Goal: Information Seeking & Learning: Learn about a topic

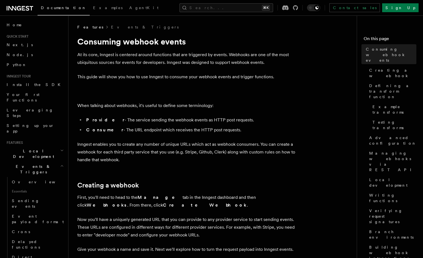
click at [19, 7] on icon at bounding box center [20, 8] width 27 height 7
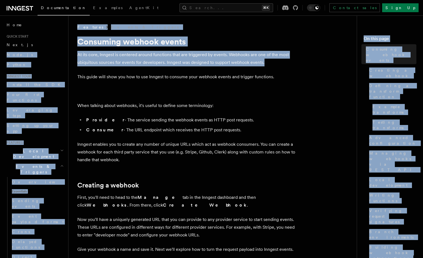
drag, startPoint x: 266, startPoint y: 61, endPoint x: 68, endPoint y: 43, distance: 198.5
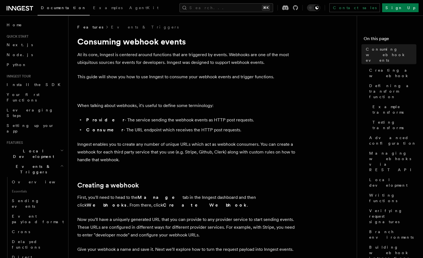
click at [95, 45] on h1 "Consuming webhook events" at bounding box center [187, 41] width 221 height 10
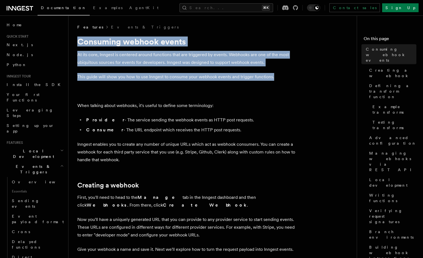
drag, startPoint x: 73, startPoint y: 39, endPoint x: 286, endPoint y: 85, distance: 217.6
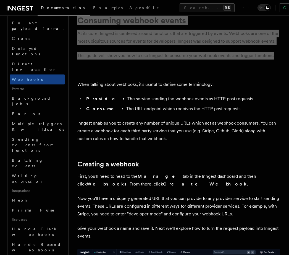
scroll to position [43, 0]
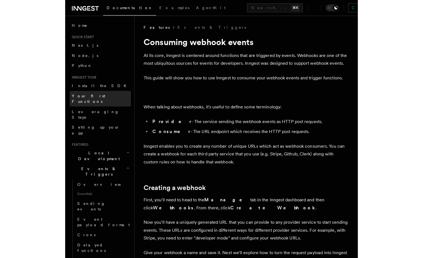
scroll to position [175, 0]
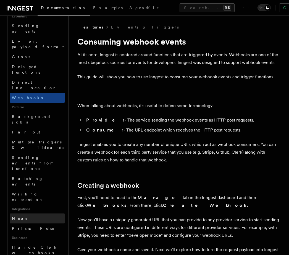
click at [22, 213] on link "Neon" at bounding box center [37, 218] width 55 height 10
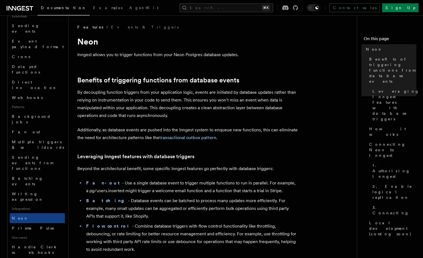
click at [190, 116] on p "By decoupling function triggers from your application logic, events are initiat…" at bounding box center [187, 103] width 221 height 31
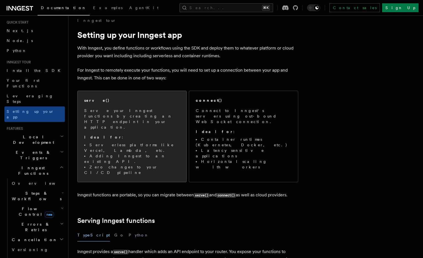
scroll to position [5, 0]
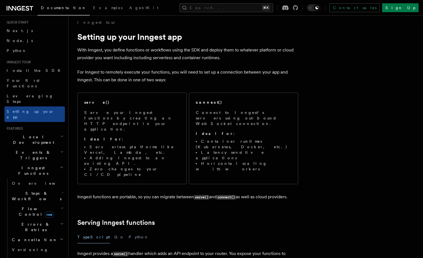
click at [138, 49] on p "With Inngest, you define functions or workflows using the SDK and deploy them t…" at bounding box center [187, 53] width 221 height 15
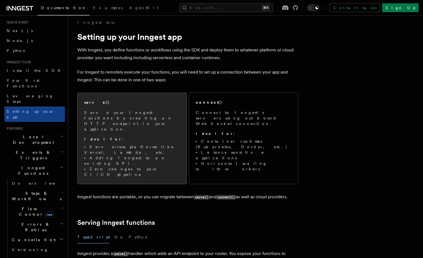
scroll to position [17, 0]
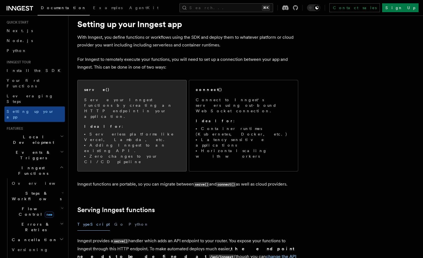
click at [168, 112] on span "Serve your Inngest functions by creating an HTTP endpoint in your application. …" at bounding box center [132, 130] width 96 height 67
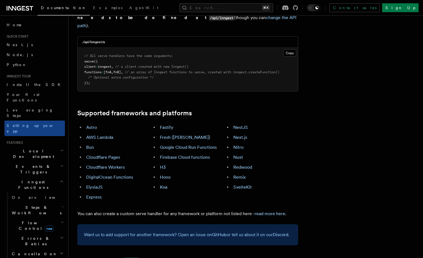
scroll to position [174, 0]
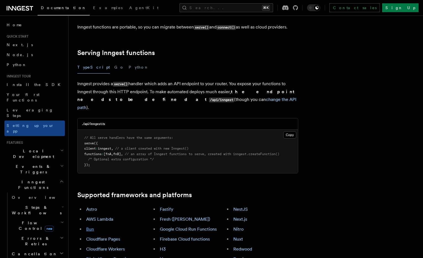
click at [91, 226] on link "Bun" at bounding box center [90, 228] width 8 height 5
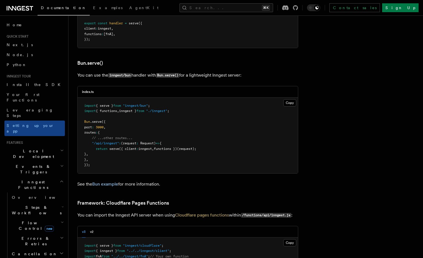
scroll to position [270, 0]
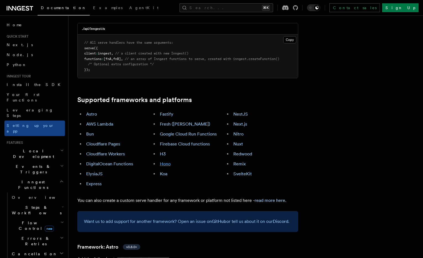
click at [164, 161] on link "Hono" at bounding box center [165, 163] width 11 height 5
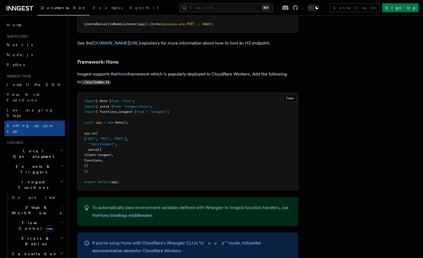
scroll to position [2893, 0]
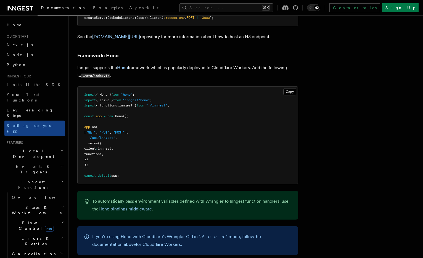
click at [164, 128] on pre "import { Hono } from "hono" ; import { serve } from "inngest/hono" ; import { f…" at bounding box center [188, 135] width 221 height 97
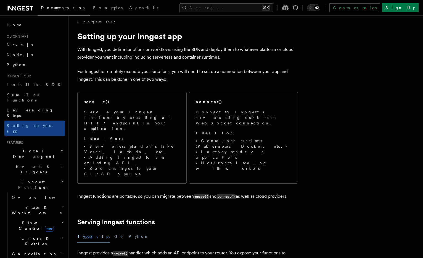
scroll to position [5, 0]
click at [140, 70] on p "For Inngest to remotely execute your functions, you will need to set up a conne…" at bounding box center [187, 75] width 221 height 15
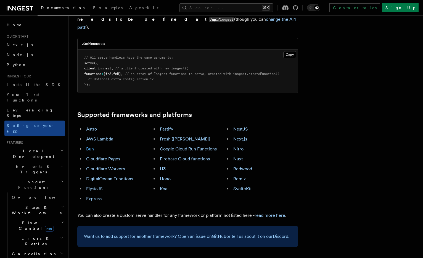
click at [92, 146] on link "Bun" at bounding box center [90, 148] width 8 height 5
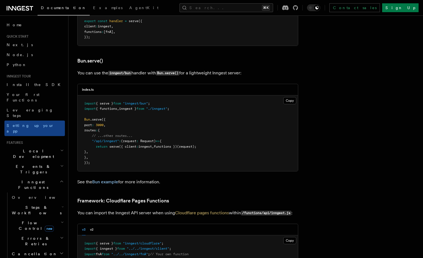
scroll to position [710, 0]
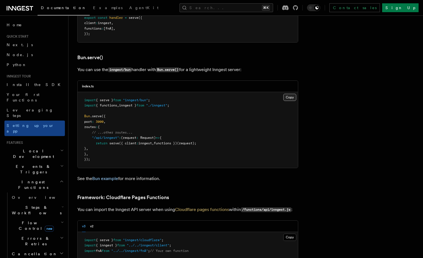
click at [293, 94] on button "Copy Copied" at bounding box center [290, 97] width 13 height 7
click at [243, 118] on pre "import { serve } from "inngest/bun" ; import { functions , inngest } from "./in…" at bounding box center [188, 130] width 221 height 76
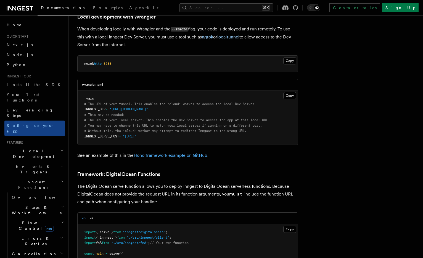
click at [200, 153] on link "Hono framework example on GitHub" at bounding box center [171, 155] width 74 height 5
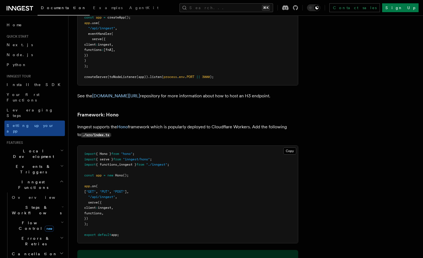
scroll to position [2848, 0]
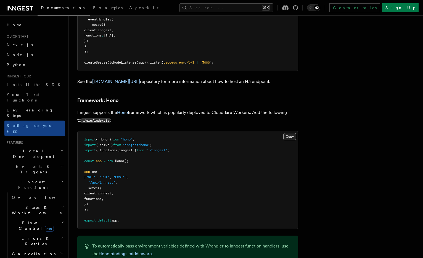
click at [294, 133] on button "Copy Copied" at bounding box center [290, 136] width 13 height 7
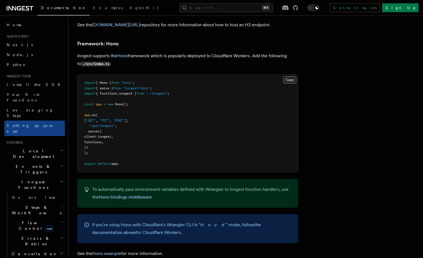
scroll to position [2905, 0]
click at [286, 77] on button "Copy Copied" at bounding box center [290, 80] width 13 height 7
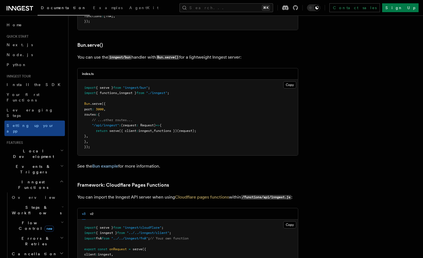
scroll to position [721, 0]
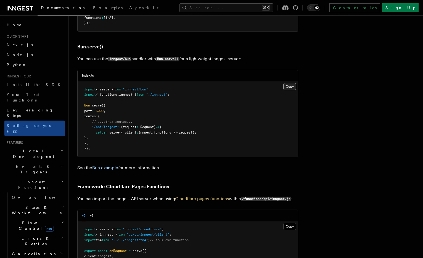
click at [285, 83] on button "Copy Copied" at bounding box center [290, 86] width 13 height 7
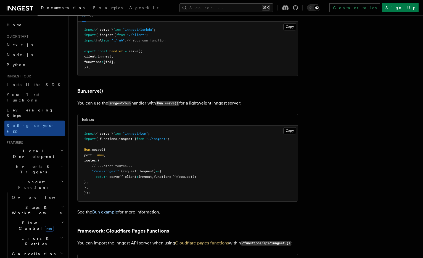
scroll to position [673, 0]
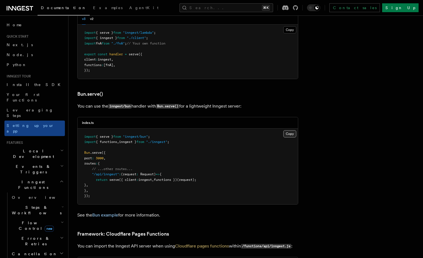
click at [295, 130] on button "Copy Copied" at bounding box center [290, 133] width 13 height 7
click at [294, 130] on button "Copy Copied" at bounding box center [290, 133] width 13 height 7
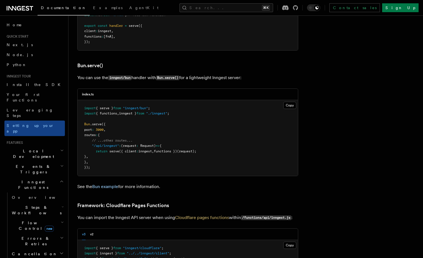
scroll to position [703, 0]
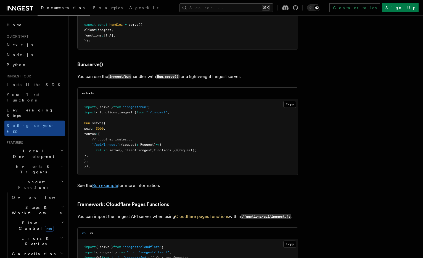
click at [109, 183] on link "Bun example" at bounding box center [105, 185] width 26 height 5
click at [289, 101] on button "Copy Copied" at bounding box center [290, 104] width 13 height 7
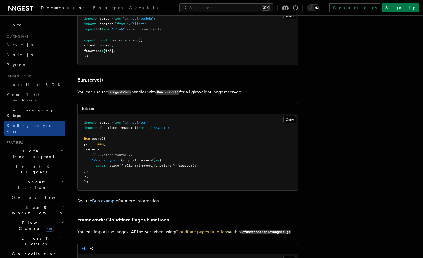
scroll to position [686, 0]
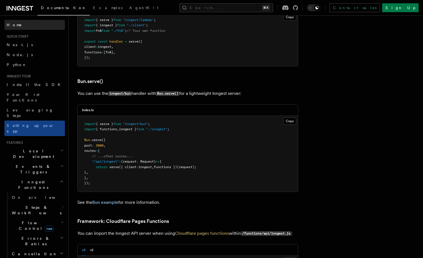
click at [16, 26] on span "Home" at bounding box center [14, 25] width 15 height 6
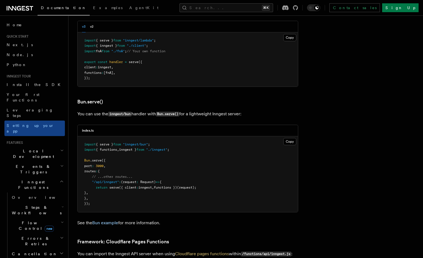
scroll to position [658, 0]
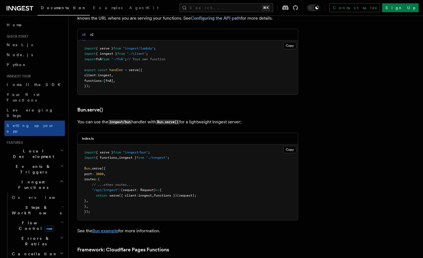
click at [110, 228] on link "Bun example" at bounding box center [105, 230] width 26 height 5
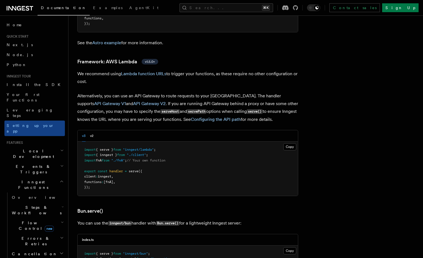
scroll to position [557, 0]
click at [291, 247] on button "Copy Copied" at bounding box center [290, 250] width 13 height 7
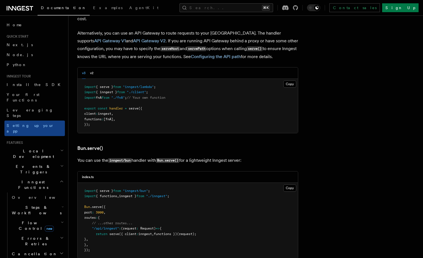
scroll to position [632, 0]
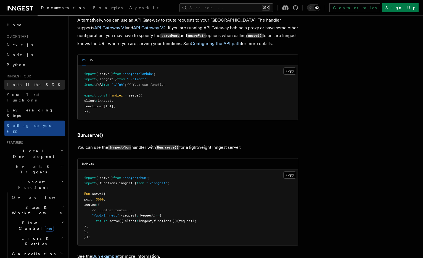
click at [22, 83] on span "Install the SDK" at bounding box center [35, 84] width 57 height 4
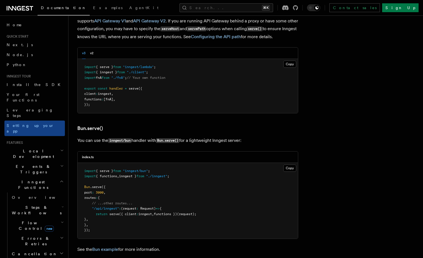
scroll to position [648, 0]
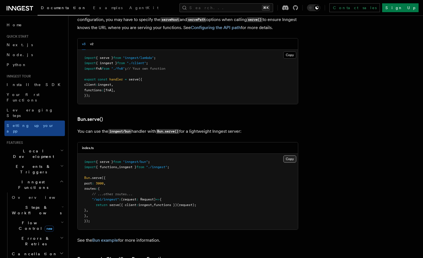
click at [295, 155] on button "Copy Copied" at bounding box center [290, 158] width 13 height 7
click at [113, 237] on link "Bun example" at bounding box center [105, 239] width 26 height 5
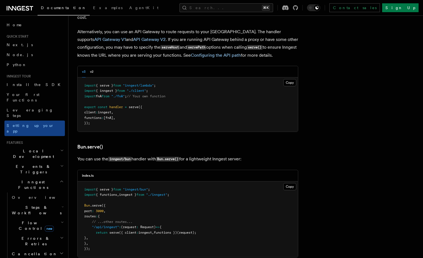
scroll to position [690, 0]
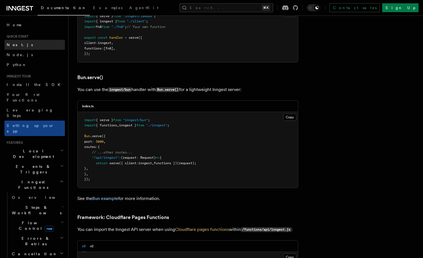
click at [14, 43] on span "Next.js" at bounding box center [20, 45] width 26 height 4
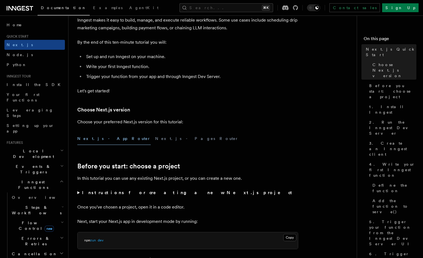
scroll to position [71, 0]
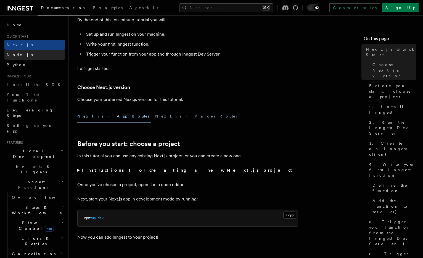
click at [24, 55] on link "Node.js" at bounding box center [34, 55] width 61 height 10
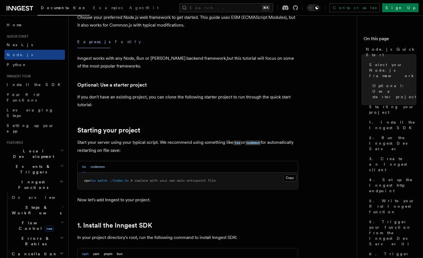
scroll to position [157, 0]
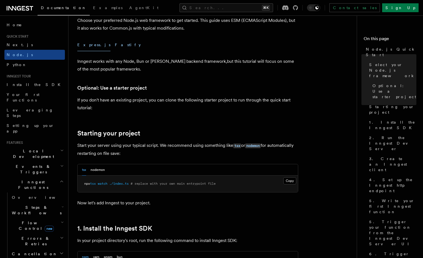
click at [115, 47] on button "Fastify" at bounding box center [128, 45] width 26 height 12
click at [88, 47] on button "Express.js" at bounding box center [93, 45] width 33 height 12
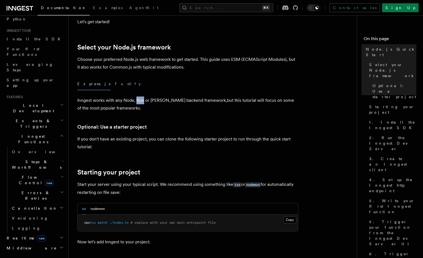
scroll to position [75, 0]
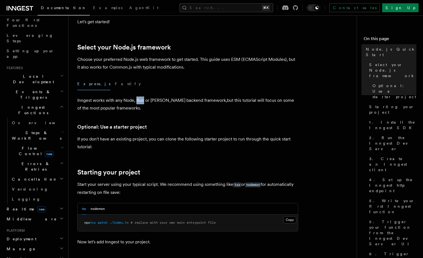
click at [33, 204] on h2 "Realtime new" at bounding box center [34, 209] width 61 height 10
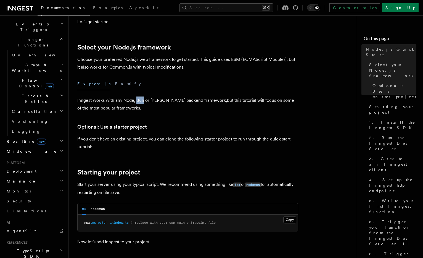
scroll to position [184, 0]
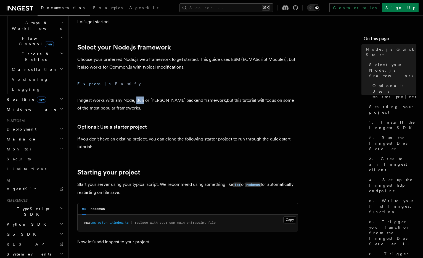
click at [33, 206] on span "TypeScript SDK" at bounding box center [31, 211] width 55 height 11
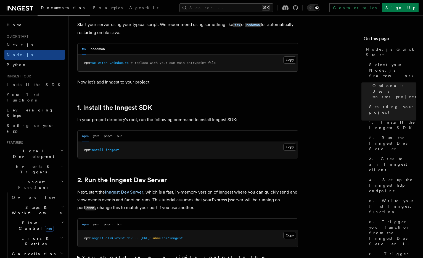
scroll to position [278, 0]
click at [34, 87] on link "Install the SDK" at bounding box center [34, 85] width 61 height 10
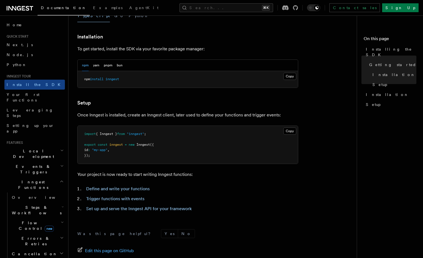
scroll to position [179, 0]
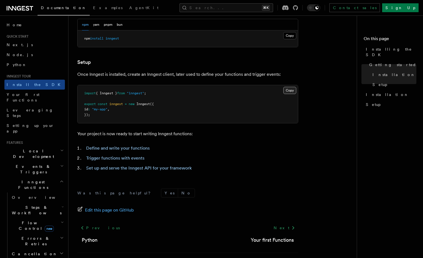
click at [295, 92] on button "Copy Copied" at bounding box center [290, 90] width 13 height 7
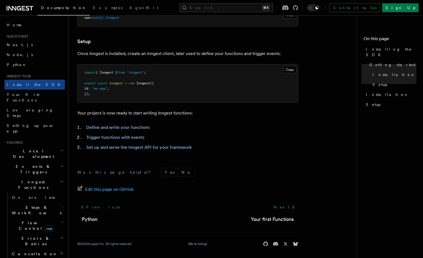
scroll to position [200, 0]
click at [109, 125] on link "Define and write your functions" at bounding box center [118, 127] width 64 height 5
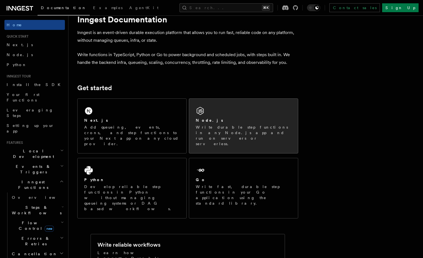
scroll to position [23, 0]
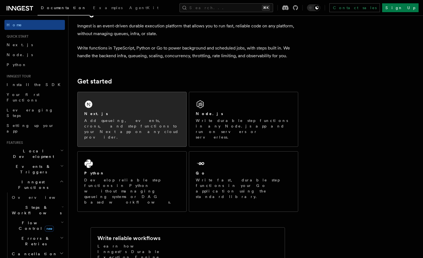
click at [171, 125] on p "Add queueing, events, crons, and step functions to your Next app on any cloud p…" at bounding box center [132, 129] width 96 height 22
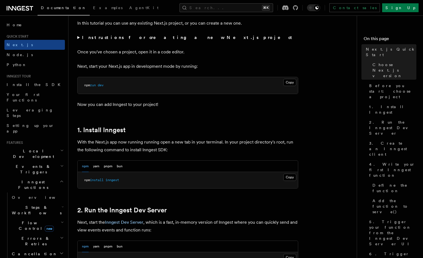
scroll to position [238, 0]
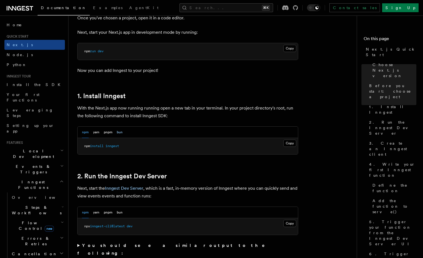
click at [118, 130] on button "bun" at bounding box center [120, 132] width 6 height 11
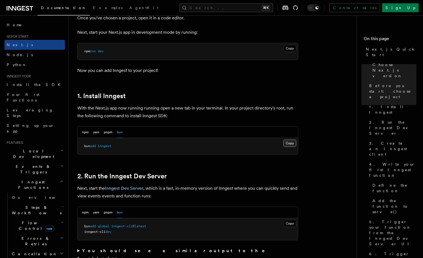
click at [292, 144] on button "Copy Copied" at bounding box center [290, 143] width 13 height 7
click at [124, 226] on span "inngest-cli@latest" at bounding box center [128, 226] width 35 height 4
copy span "inngest"
click at [106, 145] on span "inngest" at bounding box center [105, 146] width 14 height 4
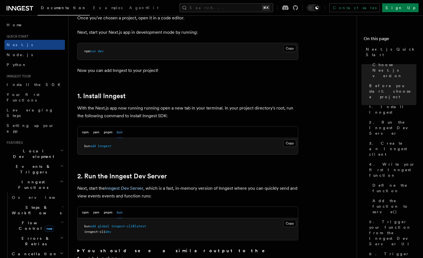
scroll to position [249, 0]
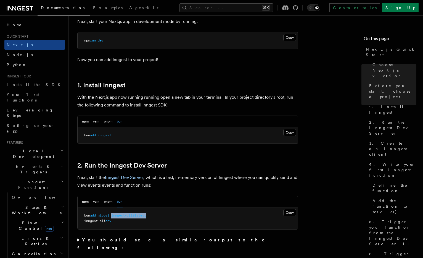
drag, startPoint x: 151, startPoint y: 216, endPoint x: 114, endPoint y: 216, distance: 36.8
click at [114, 216] on pre "bun add global inngest-cli@latest inngest-cli dev" at bounding box center [188, 218] width 221 height 22
copy span "inngest-cli@latest"
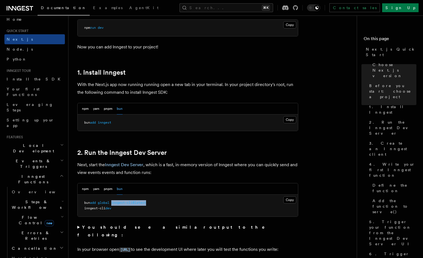
scroll to position [273, 0]
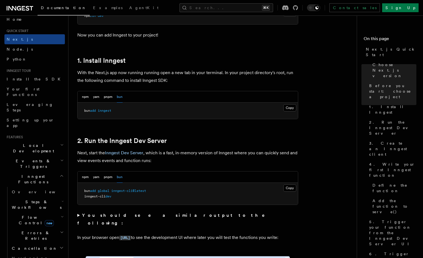
click at [106, 195] on span "inngest-cli" at bounding box center [94, 196] width 21 height 4
click at [101, 192] on span "global" at bounding box center [104, 191] width 12 height 4
copy code "bun add global inngest-cli@latest"
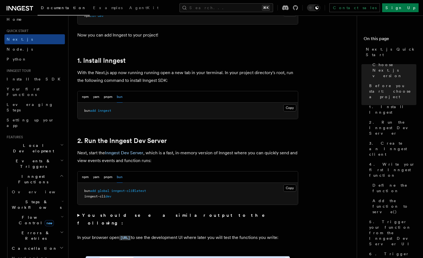
click at [104, 195] on span "inngest-cli" at bounding box center [94, 196] width 21 height 4
copy code "inngest-cli dev"
click at [111, 197] on span "dev" at bounding box center [109, 196] width 6 height 4
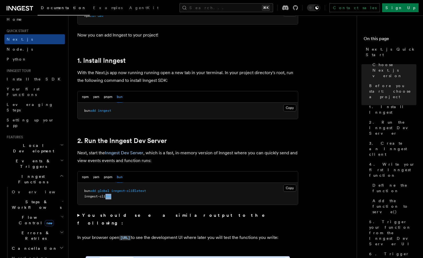
click at [111, 197] on span "dev" at bounding box center [109, 196] width 6 height 4
click at [106, 190] on span "global" at bounding box center [104, 191] width 12 height 4
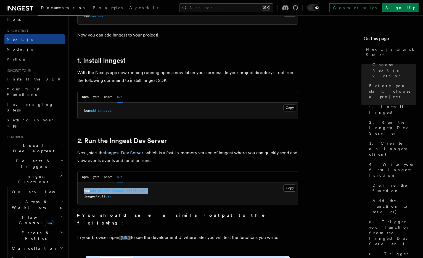
copy code "bun add global inngest-cli@latest"
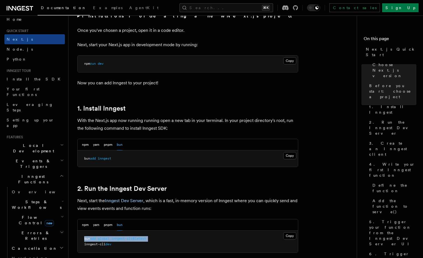
scroll to position [226, 0]
click at [290, 155] on button "Copy Copied" at bounding box center [290, 155] width 13 height 7
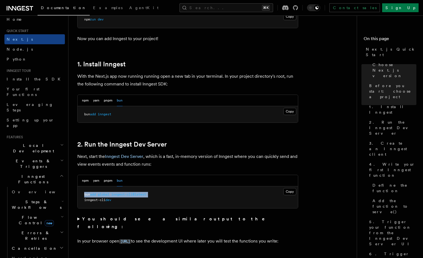
scroll to position [276, 0]
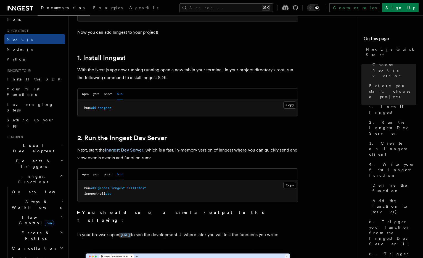
click at [100, 193] on span "inngest-cli" at bounding box center [94, 194] width 21 height 4
click at [106, 188] on span "global" at bounding box center [104, 188] width 12 height 4
drag, startPoint x: 85, startPoint y: 188, endPoint x: 164, endPoint y: 188, distance: 78.8
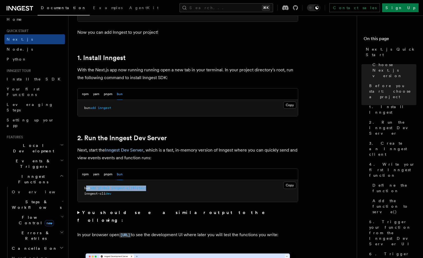
click at [164, 188] on pre "bun add global inngest-cli@latest inngest-cli dev" at bounding box center [188, 191] width 221 height 22
click at [166, 188] on pre "bun add global inngest-cli@latest inngest-cli dev" at bounding box center [188, 191] width 221 height 22
click at [290, 187] on button "Copy Copied" at bounding box center [290, 185] width 13 height 7
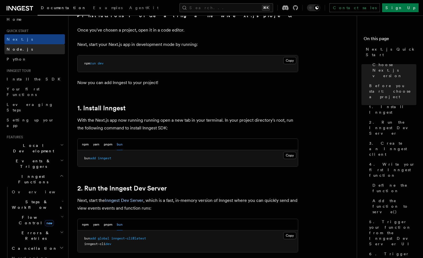
scroll to position [0, 0]
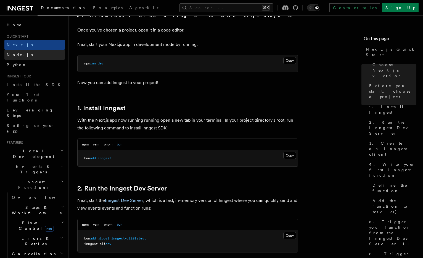
click at [40, 56] on link "Node.js" at bounding box center [34, 55] width 61 height 10
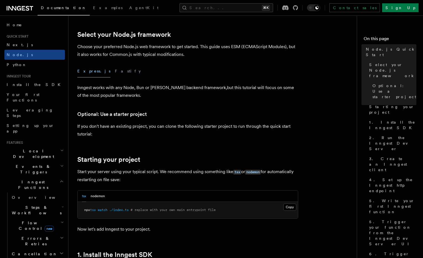
scroll to position [142, 0]
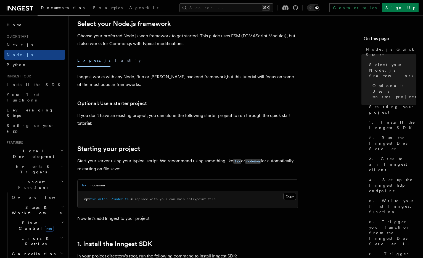
scroll to position [226, 0]
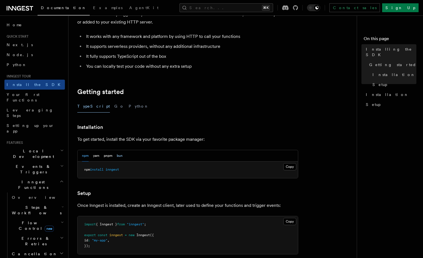
click at [121, 157] on button "bun" at bounding box center [120, 155] width 6 height 11
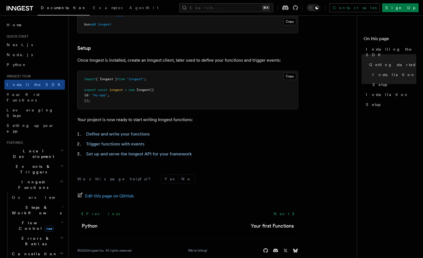
scroll to position [195, 0]
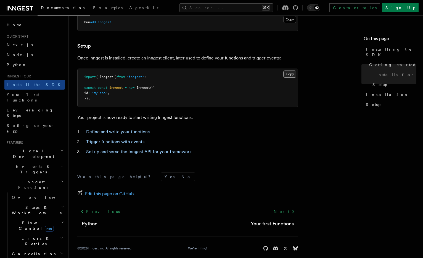
click at [291, 72] on button "Copy Copied" at bounding box center [290, 73] width 13 height 7
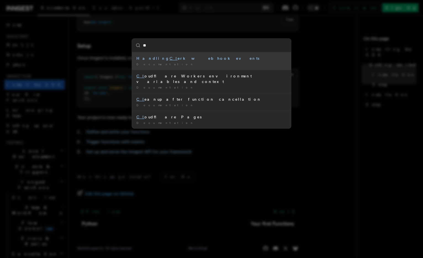
type input "***"
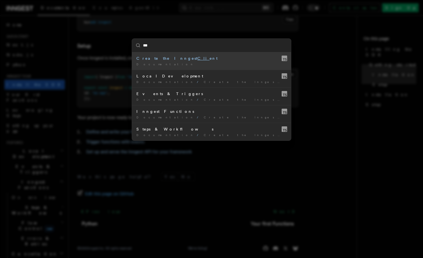
click at [174, 58] on div "Create the Inngest Cli ent" at bounding box center [212, 59] width 150 height 6
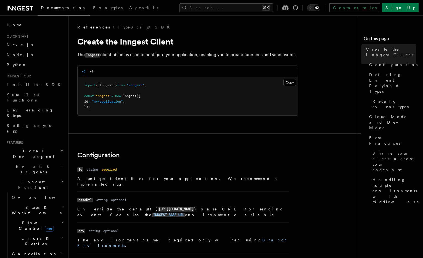
click at [23, 6] on icon at bounding box center [23, 8] width 3 height 4
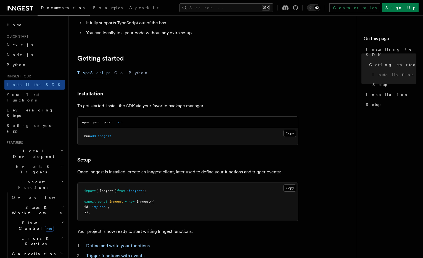
scroll to position [75, 0]
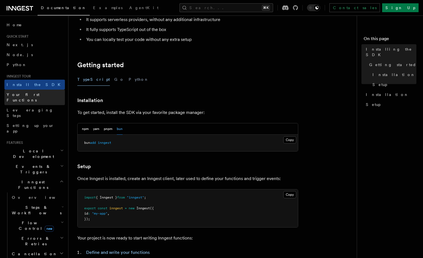
click at [47, 99] on link "Your first Functions" at bounding box center [34, 97] width 61 height 15
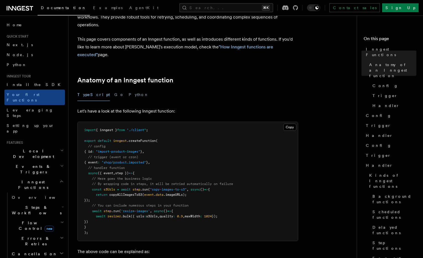
scroll to position [21, 0]
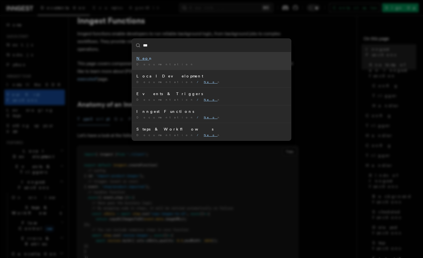
type input "****"
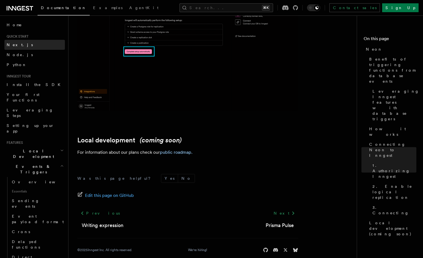
click at [13, 42] on span "Next.js" at bounding box center [20, 45] width 26 height 6
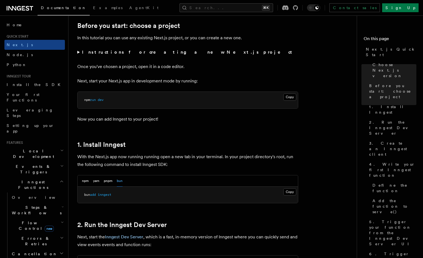
scroll to position [199, 0]
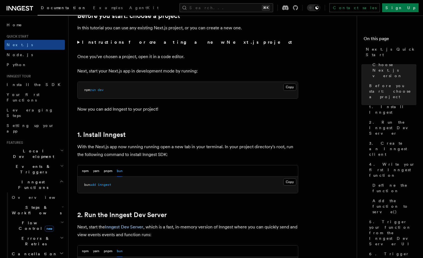
click at [153, 43] on strong "Instructions for creating a new Next.js project" at bounding box center [188, 42] width 213 height 5
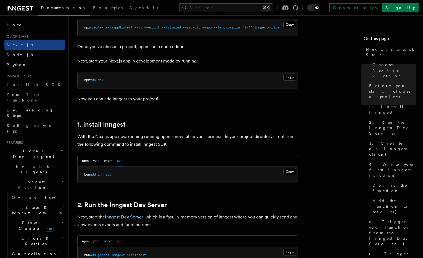
scroll to position [250, 0]
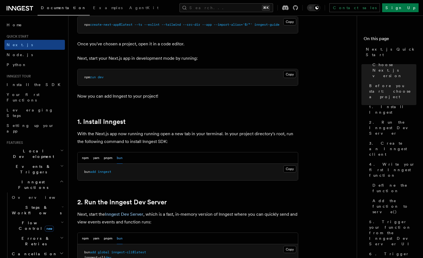
click at [281, 172] on pre "bun add inngest" at bounding box center [188, 172] width 221 height 17
click at [289, 163] on div "npm yarn pnpm bun" at bounding box center [188, 157] width 221 height 11
click at [289, 170] on button "Copy Copied" at bounding box center [290, 168] width 13 height 7
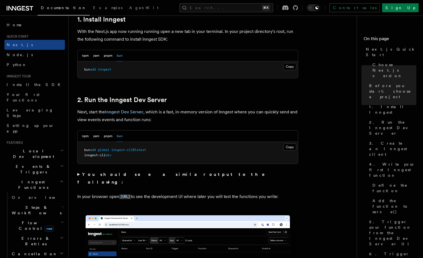
scroll to position [353, 0]
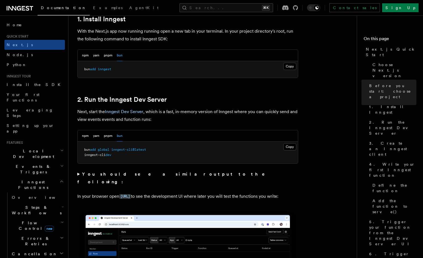
click at [141, 176] on strong "You should see a similar output to the following:" at bounding box center [174, 177] width 195 height 13
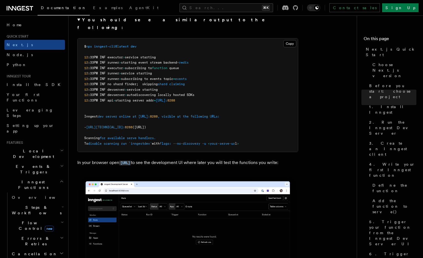
scroll to position [407, 0]
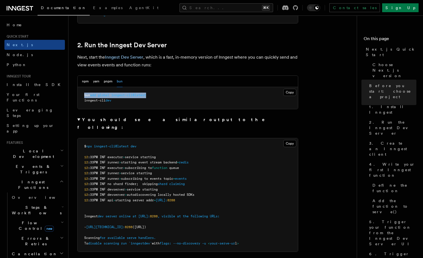
drag, startPoint x: 84, startPoint y: 95, endPoint x: 177, endPoint y: 95, distance: 92.6
click at [177, 95] on pre "bun add global inngest-cli@latest inngest-cli dev" at bounding box center [188, 98] width 221 height 22
copy span "bun add global inngest-cli@latest"
click at [171, 95] on pre "bun add global inngest-cli@latest inngest-cli dev" at bounding box center [188, 98] width 221 height 22
click at [290, 92] on button "Copy Copied" at bounding box center [290, 92] width 13 height 7
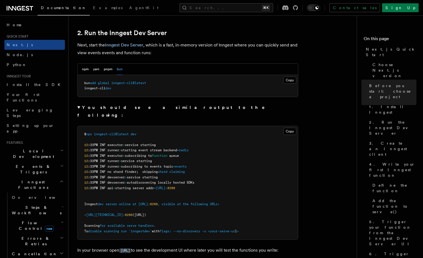
scroll to position [422, 0]
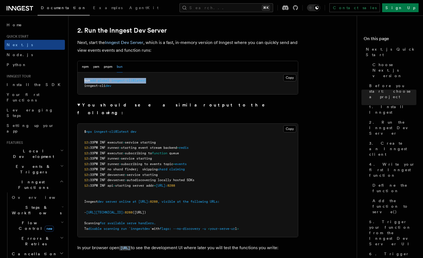
drag, startPoint x: 161, startPoint y: 81, endPoint x: 74, endPoint y: 79, distance: 87.4
copy span "bun add global inngest-cli@latest"
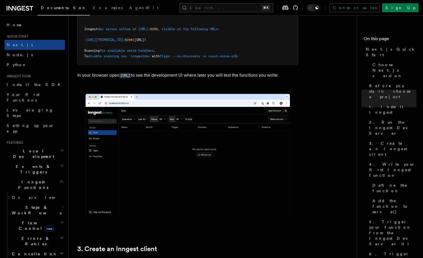
scroll to position [601, 0]
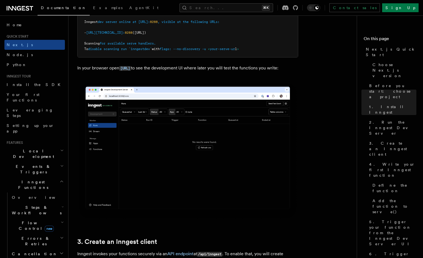
click at [203, 176] on img at bounding box center [187, 150] width 221 height 139
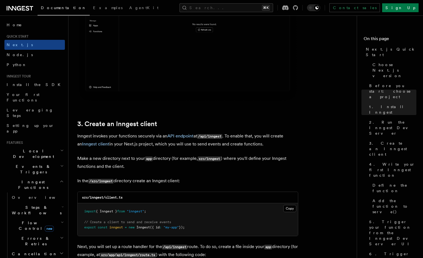
scroll to position [721, 0]
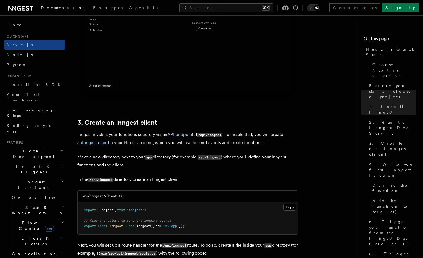
click at [164, 159] on p "Make a new directory next to your app directory (for example, src/inngest ) whe…" at bounding box center [187, 161] width 221 height 16
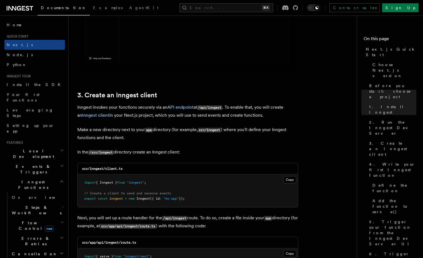
scroll to position [749, 0]
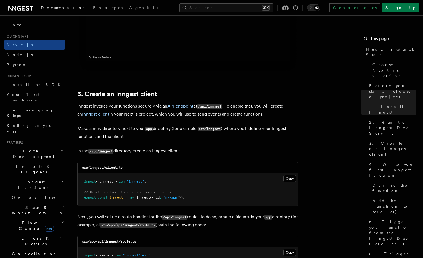
click at [297, 179] on pre "import { Inngest } from "inngest" ; // Create a client to send and receive even…" at bounding box center [188, 189] width 221 height 33
click at [289, 179] on button "Copy Copied" at bounding box center [290, 178] width 13 height 7
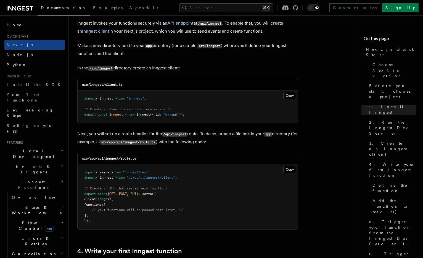
scroll to position [831, 0]
click at [291, 171] on button "Copy Copied" at bounding box center [290, 169] width 13 height 7
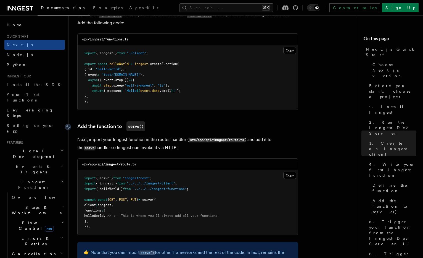
scroll to position [1155, 0]
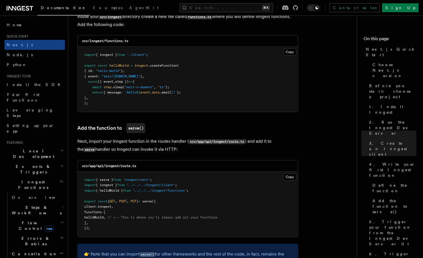
click at [47, 146] on h2 "Local Development" at bounding box center [34, 153] width 61 height 15
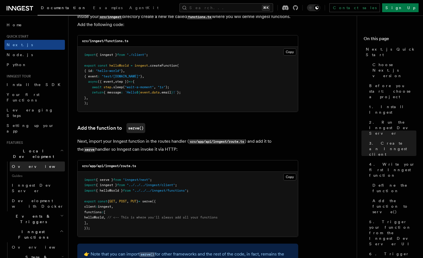
click at [38, 161] on link "Overview" at bounding box center [37, 166] width 55 height 10
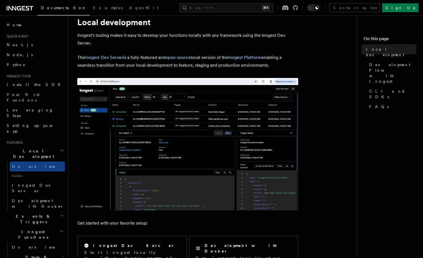
scroll to position [34, 0]
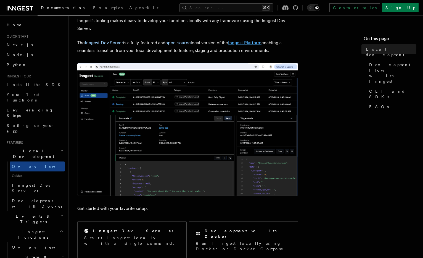
click at [244, 42] on link "Inngest Platform" at bounding box center [244, 42] width 33 height 5
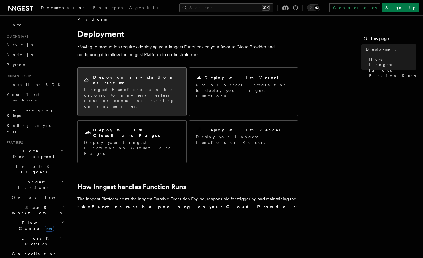
scroll to position [11, 0]
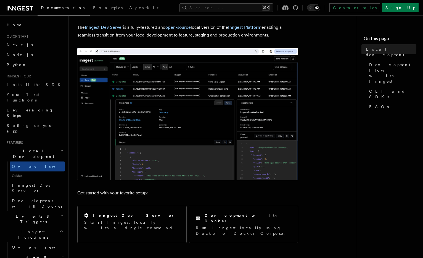
scroll to position [48, 0]
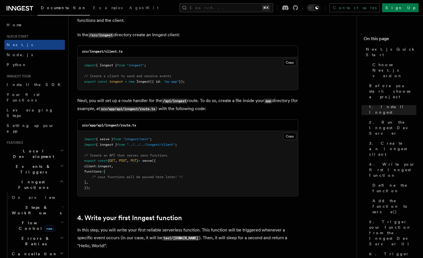
scroll to position [813, 0]
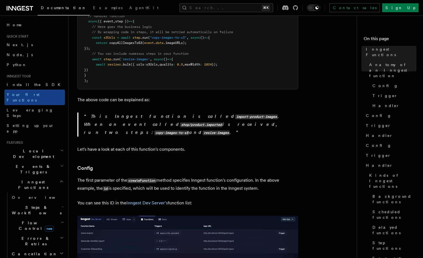
scroll to position [218, 0]
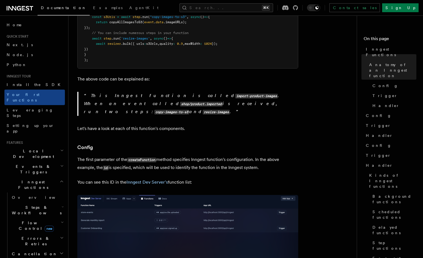
click at [38, 146] on h2 "Local Development" at bounding box center [34, 153] width 61 height 15
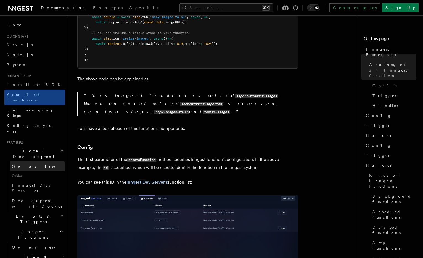
click at [41, 161] on link "Overview" at bounding box center [37, 166] width 55 height 10
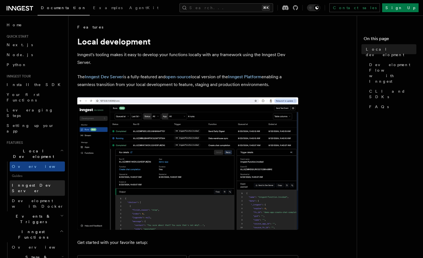
click at [51, 180] on link "Inngest Dev Server" at bounding box center [37, 187] width 55 height 15
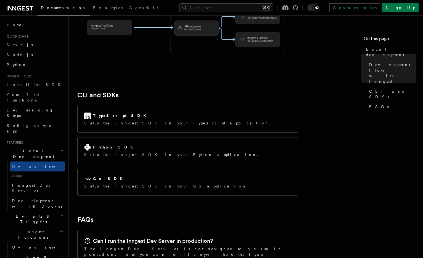
scroll to position [701, 0]
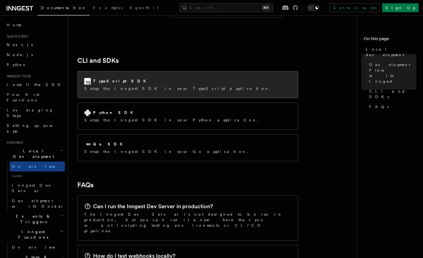
click at [123, 71] on div "TypeScript SDK Setup the Inngest SDK in your TypeScript application." at bounding box center [188, 84] width 221 height 27
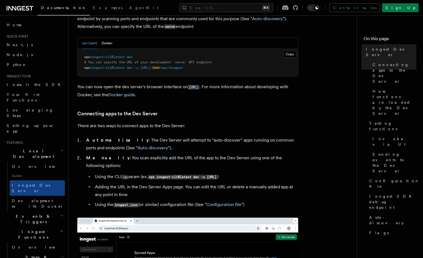
scroll to position [214, 0]
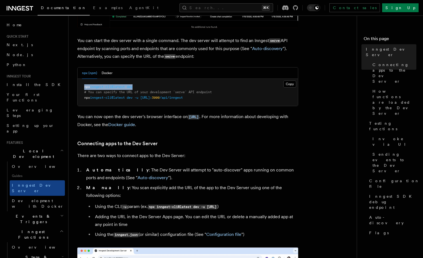
drag, startPoint x: 83, startPoint y: 88, endPoint x: 166, endPoint y: 87, distance: 82.7
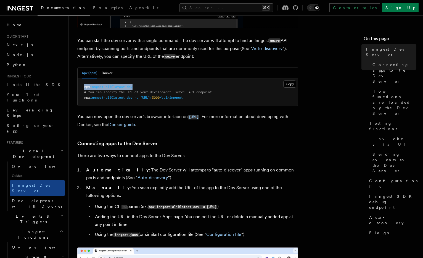
click at [166, 87] on pre "npx inngest-cli@latest dev # You can specify the URL of your development `serve…" at bounding box center [188, 92] width 221 height 27
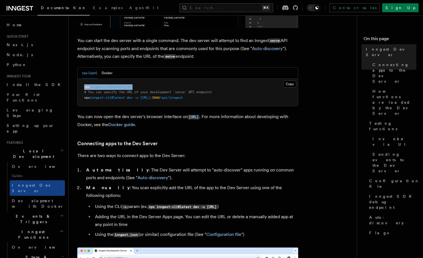
click at [117, 84] on pre "npx inngest-cli@latest dev # You can specify the URL of your development `serve…" at bounding box center [188, 92] width 221 height 27
drag, startPoint x: 84, startPoint y: 88, endPoint x: 157, endPoint y: 87, distance: 72.4
click at [157, 87] on pre "npx inngest-cli@latest dev # You can specify the URL of your development `serve…" at bounding box center [188, 92] width 221 height 27
copy span "npx inngest-cli@latest dev"
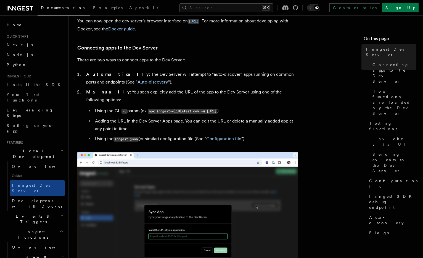
scroll to position [310, 0]
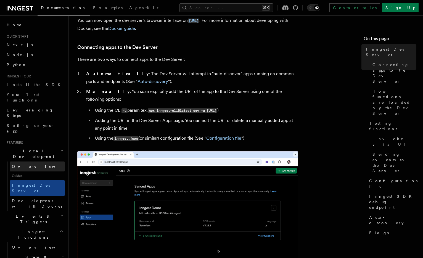
click at [48, 161] on link "Overview" at bounding box center [37, 166] width 55 height 10
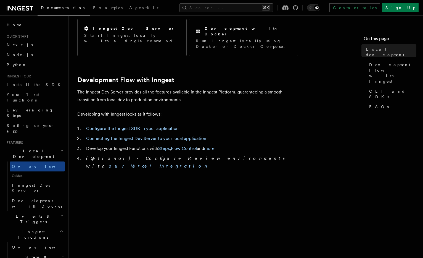
scroll to position [278, 0]
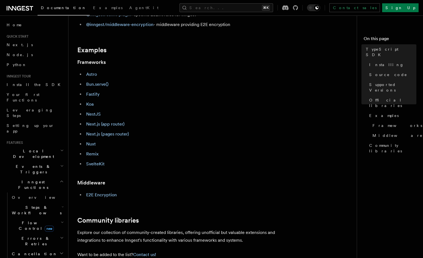
scroll to position [281, 0]
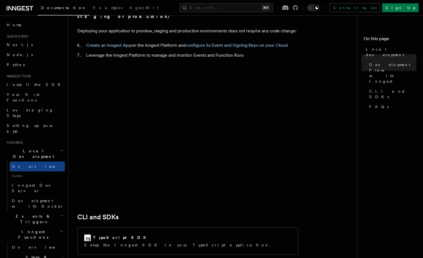
scroll to position [590, 0]
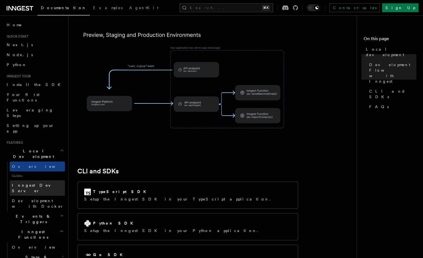
click at [19, 180] on link "Inngest Dev Server" at bounding box center [37, 187] width 55 height 15
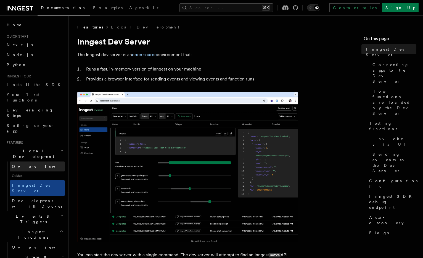
click at [35, 161] on link "Overview" at bounding box center [37, 166] width 55 height 10
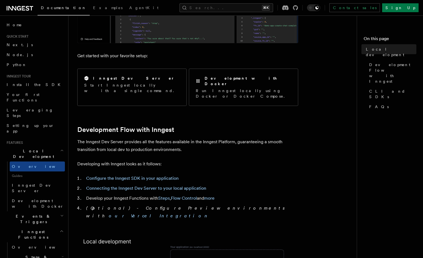
scroll to position [252, 0]
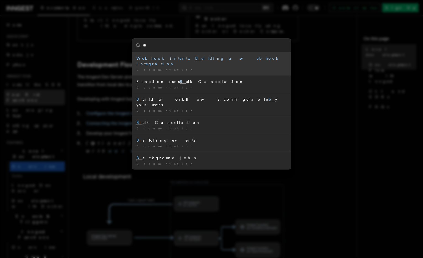
type input "***"
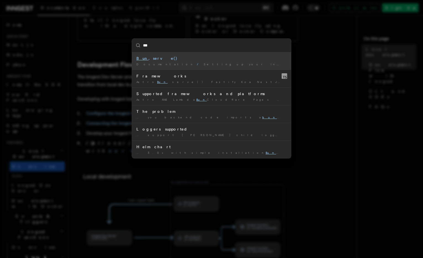
click at [204, 63] on span "Setting up your Inngest app" at bounding box center [258, 63] width 108 height 3
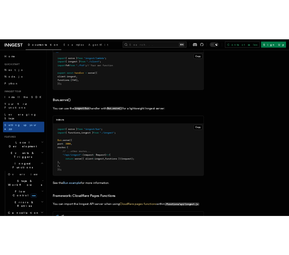
scroll to position [669, 0]
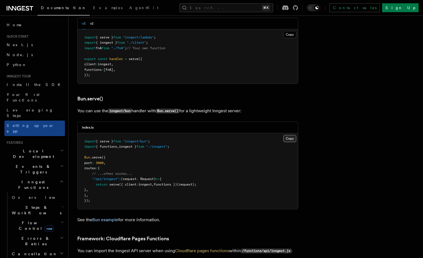
click at [289, 135] on button "Copy Copied" at bounding box center [290, 138] width 13 height 7
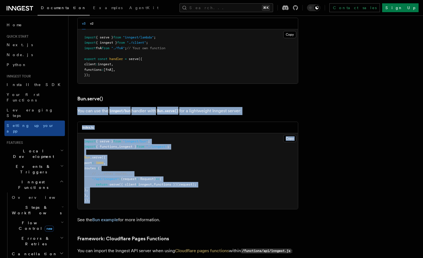
drag, startPoint x: 192, startPoint y: 175, endPoint x: 76, endPoint y: 84, distance: 146.9
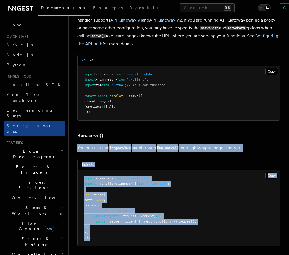
click at [111, 181] on span "{ functions" at bounding box center [106, 183] width 21 height 4
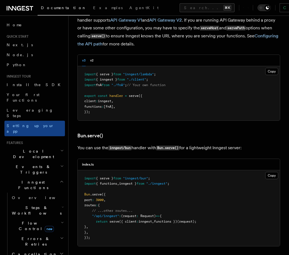
scroll to position [685, 0]
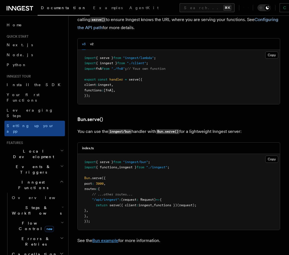
click at [105, 237] on link "Bun example" at bounding box center [105, 239] width 26 height 5
click at [149, 169] on pre "import { serve } from "inngest/bun" ; import { functions , inngest } from "./in…" at bounding box center [179, 192] width 202 height 76
click at [189, 203] on span "functions })(request);" at bounding box center [175, 205] width 43 height 4
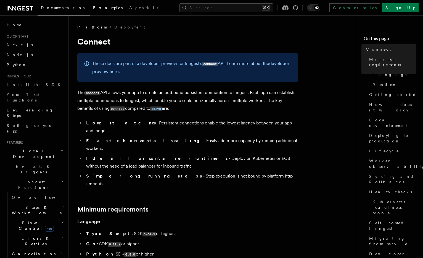
click at [93, 9] on span "Examples" at bounding box center [108, 8] width 30 height 4
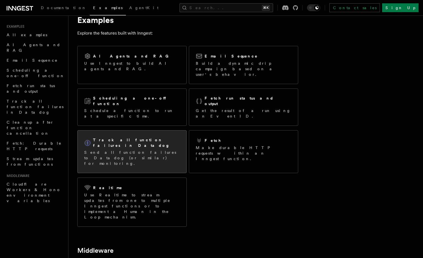
scroll to position [93, 0]
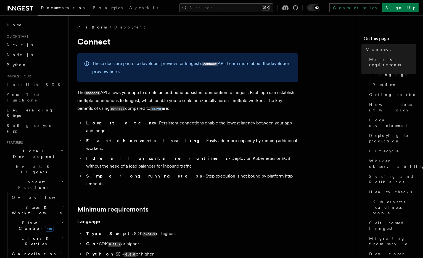
scroll to position [93, 0]
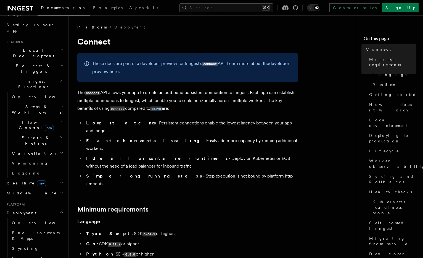
scroll to position [146, 0]
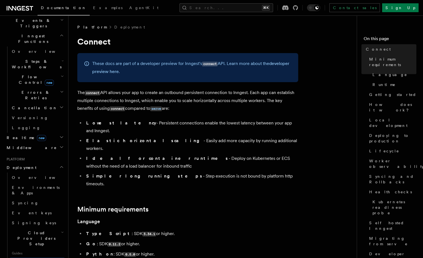
click at [27, 172] on link "Overview" at bounding box center [37, 177] width 55 height 10
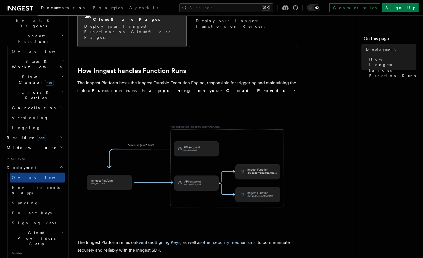
scroll to position [214, 0]
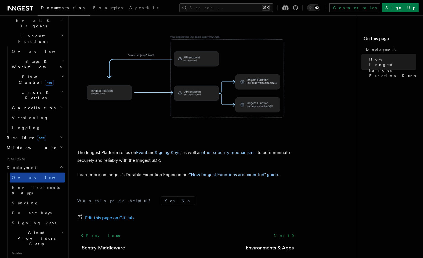
click at [40, 172] on link "Overview" at bounding box center [37, 177] width 55 height 10
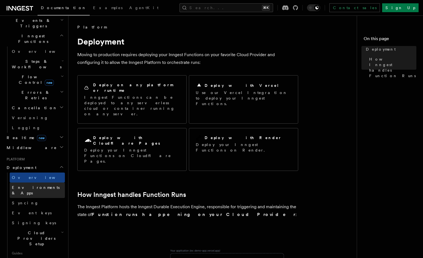
click at [40, 185] on span "Environments & Apps" at bounding box center [36, 190] width 48 height 10
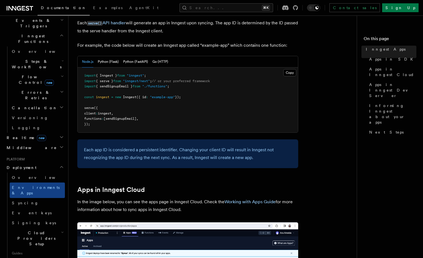
scroll to position [428, 0]
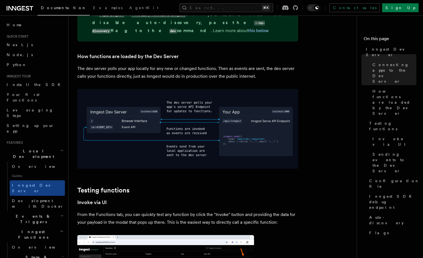
scroll to position [704, 0]
